Goal: Transaction & Acquisition: Purchase product/service

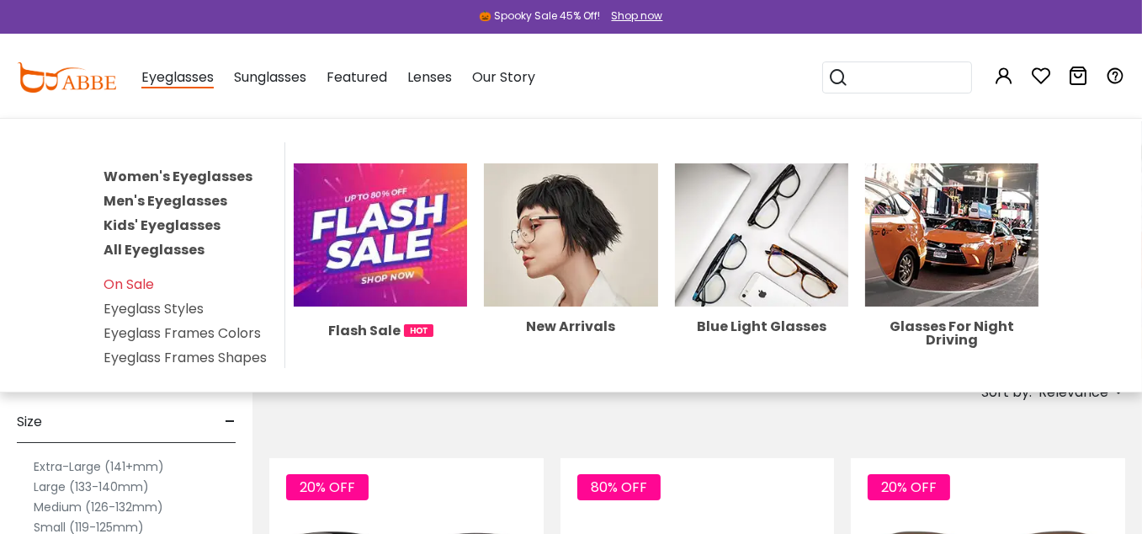
click at [164, 197] on link "Men's Eyeglasses" at bounding box center [166, 200] width 124 height 19
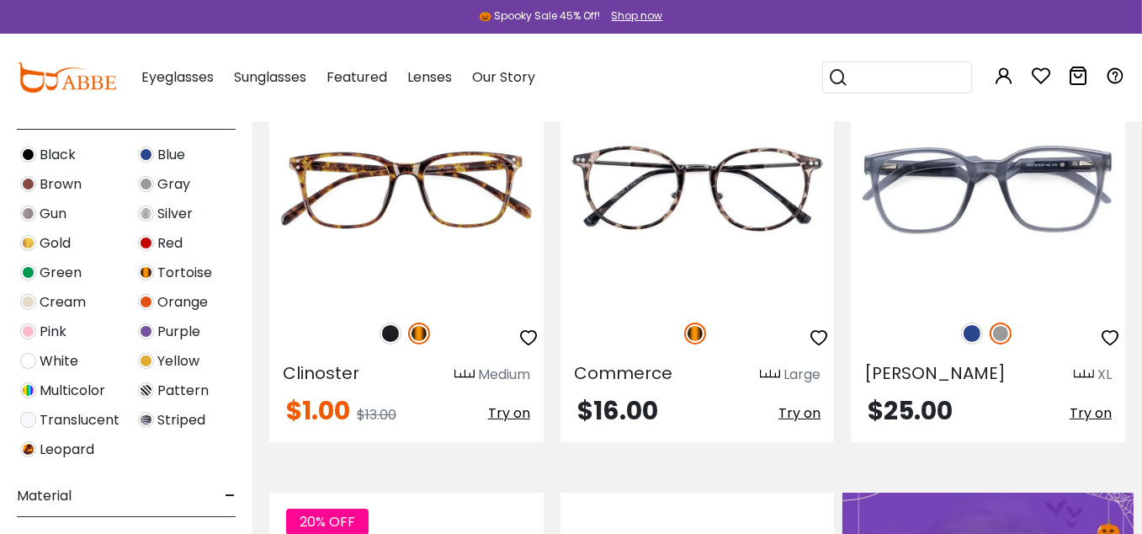
scroll to position [589, 0]
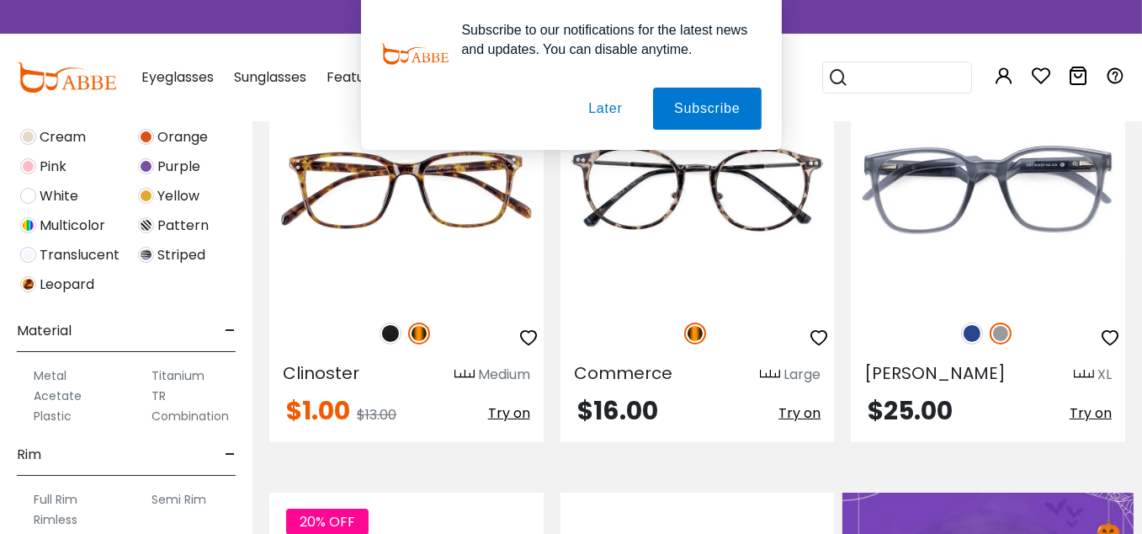
click at [166, 375] on label "Titanium" at bounding box center [178, 375] width 53 height 20
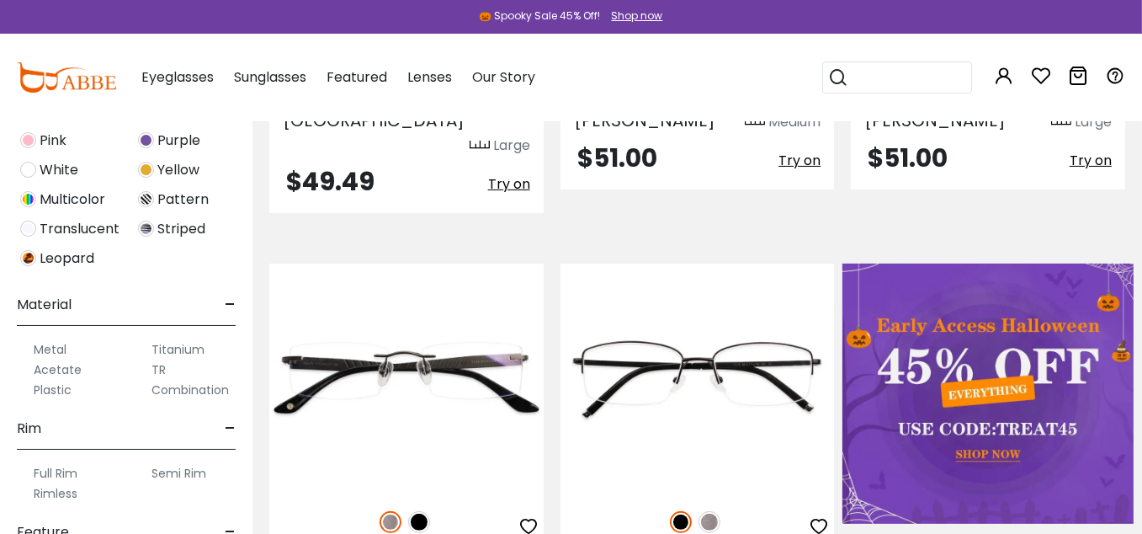
scroll to position [673, 0]
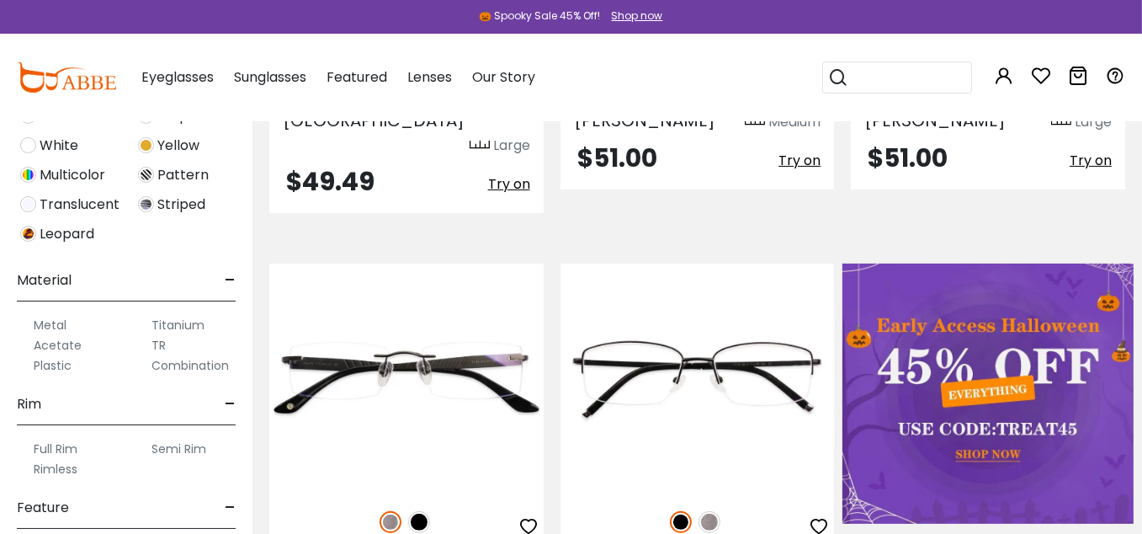
click at [42, 325] on label "Metal" at bounding box center [50, 325] width 33 height 20
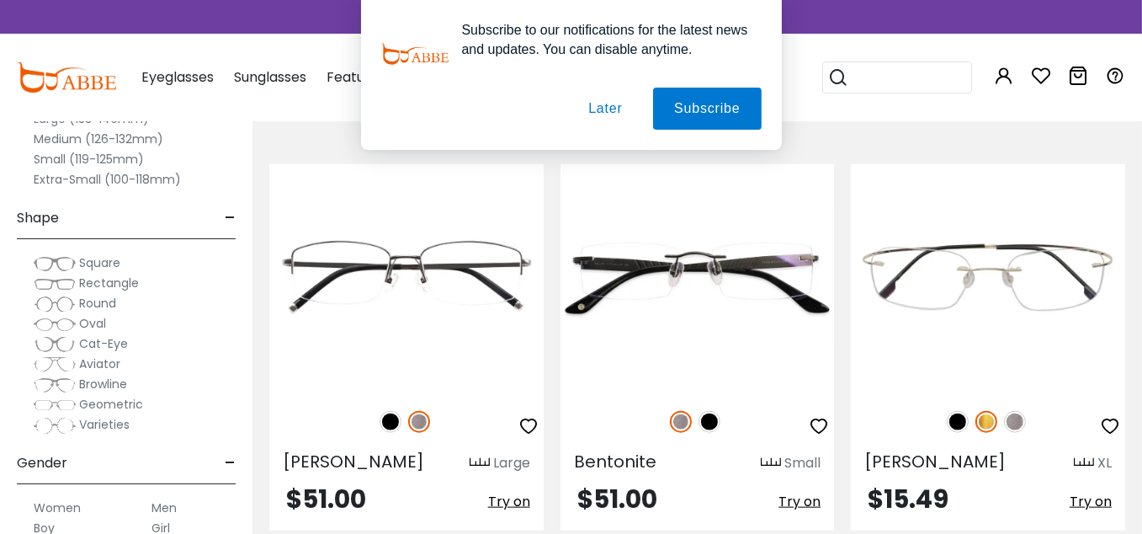
scroll to position [2609, 0]
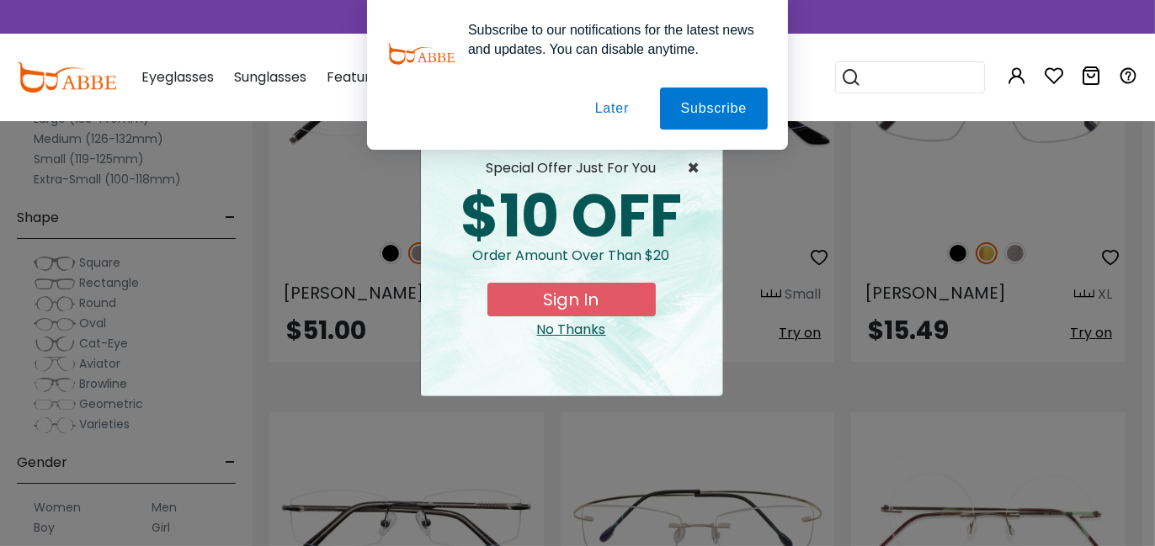
click at [688, 163] on span "×" at bounding box center [698, 168] width 21 height 20
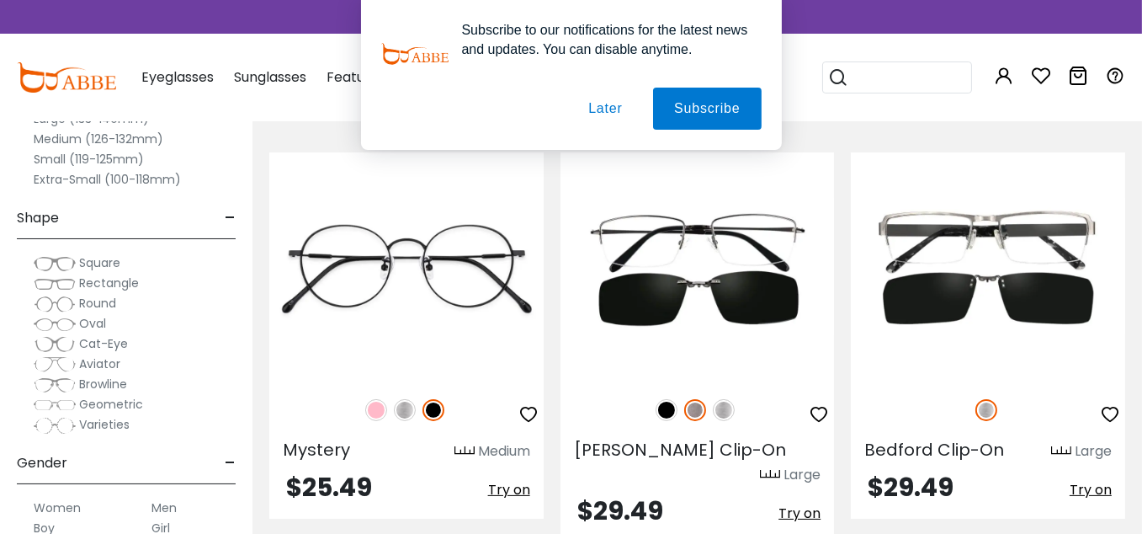
scroll to position [8586, 0]
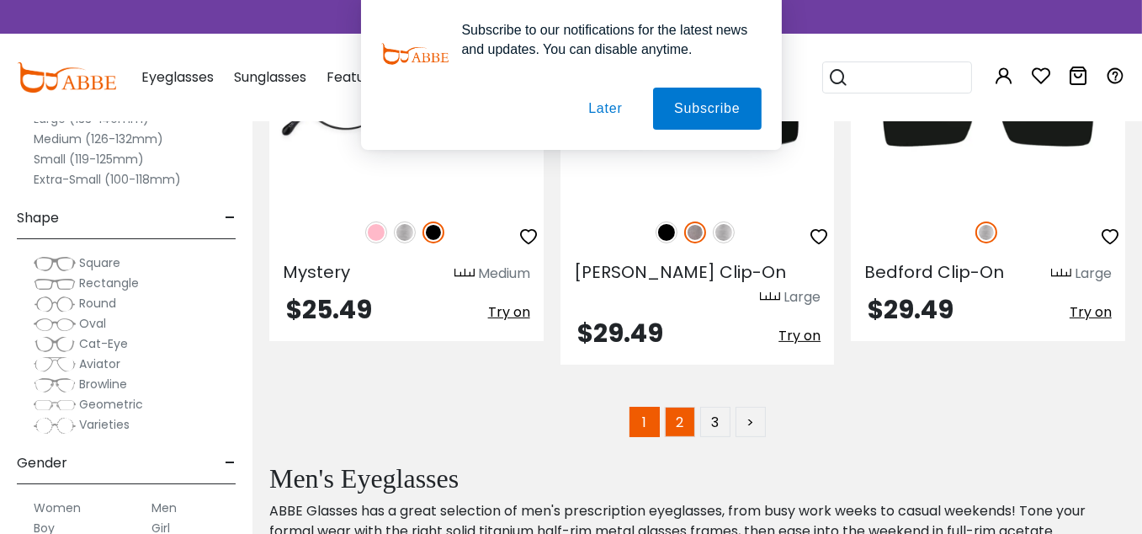
click at [679, 407] on link "2" at bounding box center [680, 422] width 30 height 30
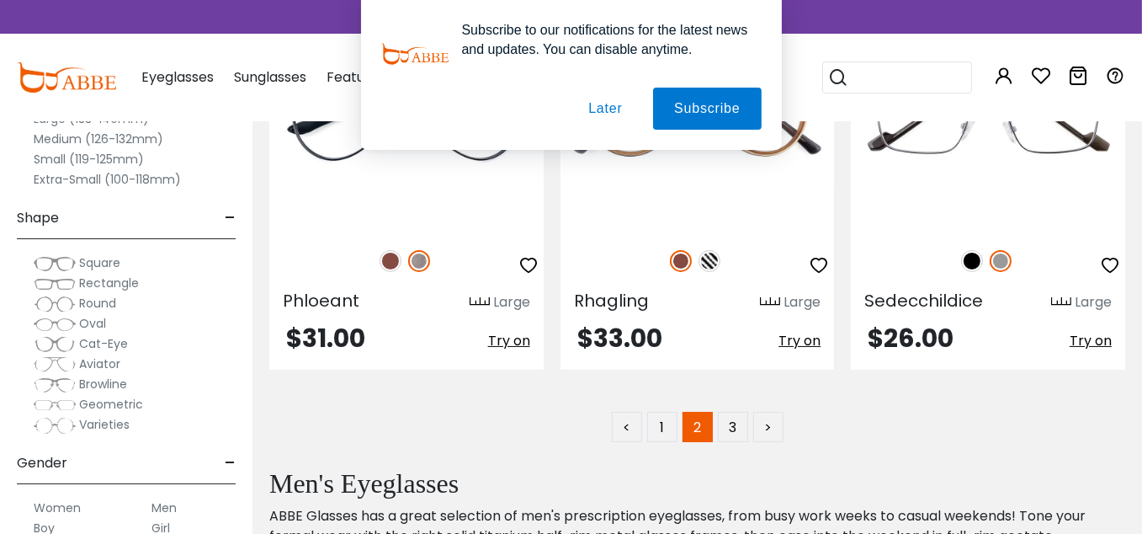
scroll to position [8418, 0]
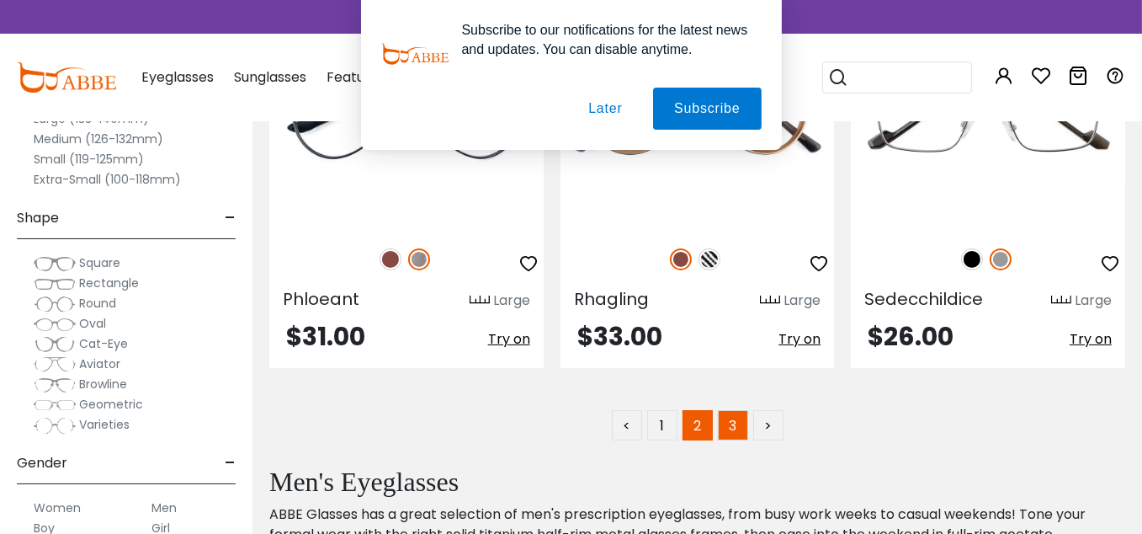
click at [726, 425] on link "3" at bounding box center [733, 425] width 30 height 30
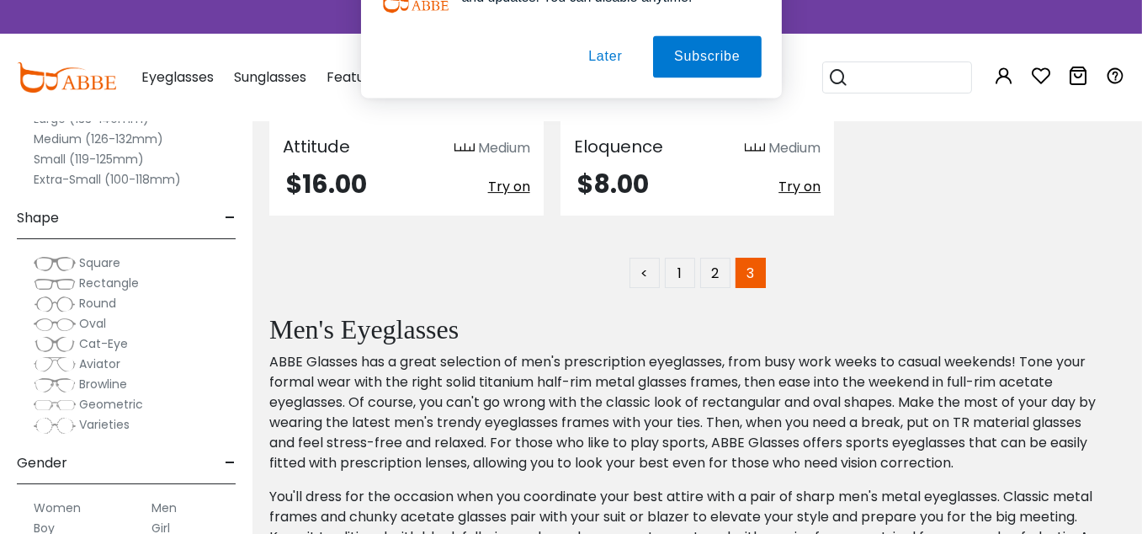
scroll to position [6482, 0]
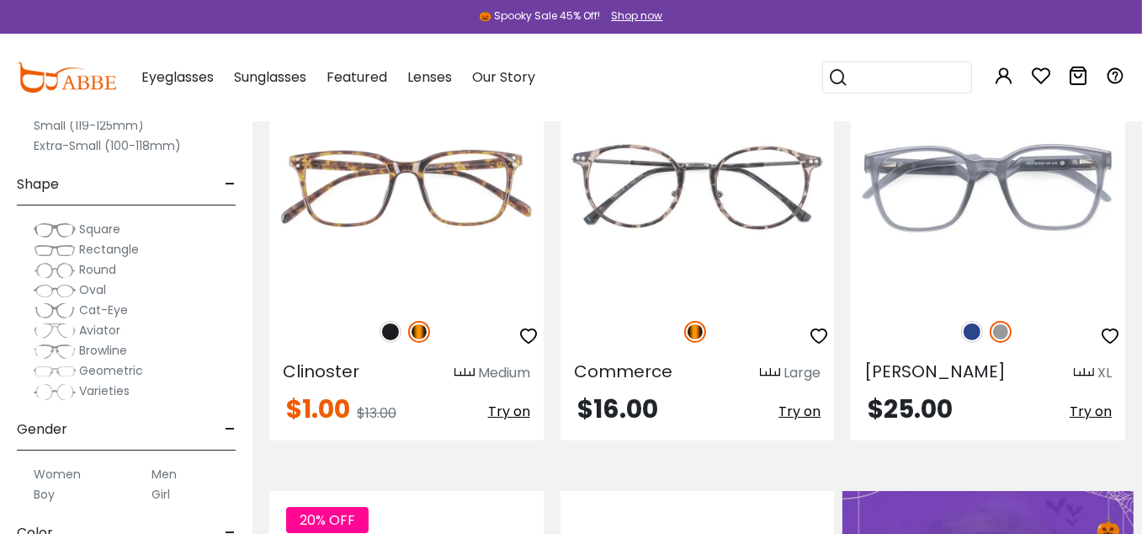
scroll to position [421, 0]
